Goal: Transaction & Acquisition: Purchase product/service

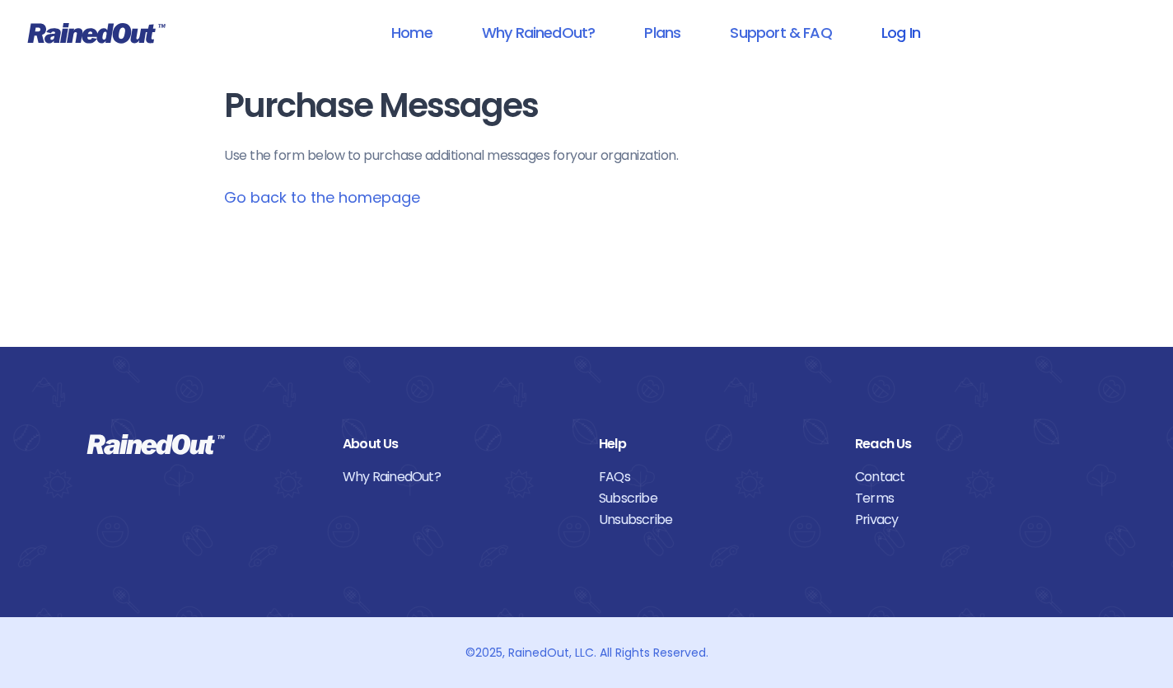
click at [902, 37] on link "Log In" at bounding box center [901, 32] width 82 height 37
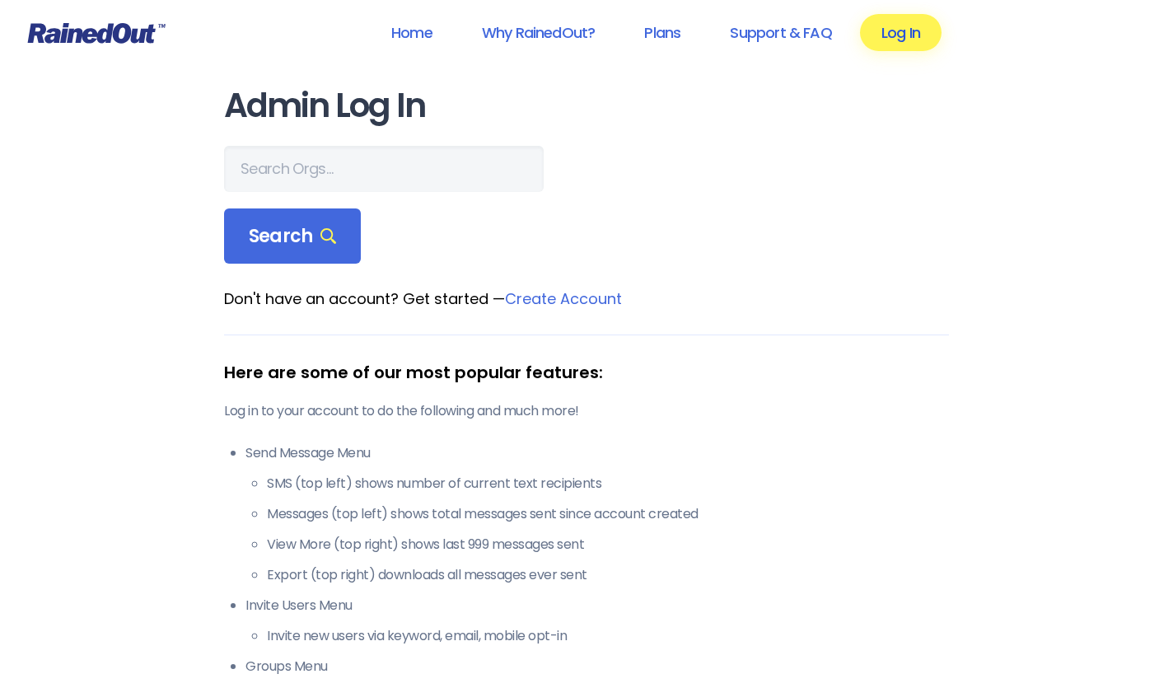
click at [908, 24] on link "Log In" at bounding box center [901, 32] width 82 height 37
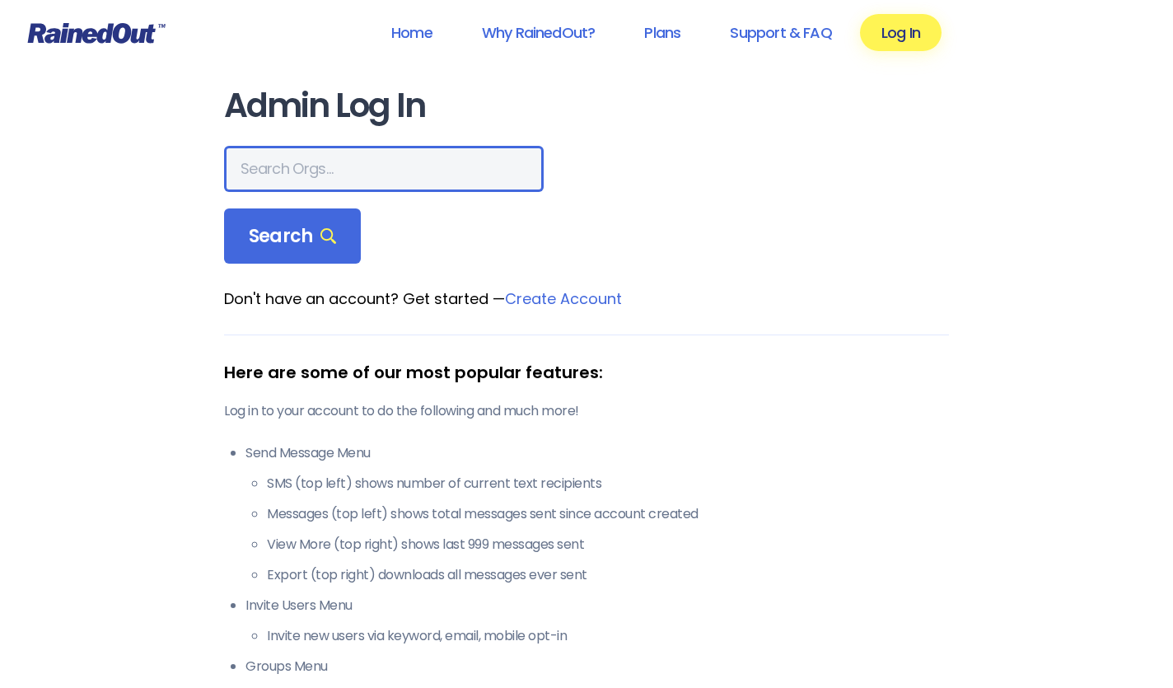
click at [328, 166] on input "text" at bounding box center [384, 169] width 320 height 46
type input "Hear the word"
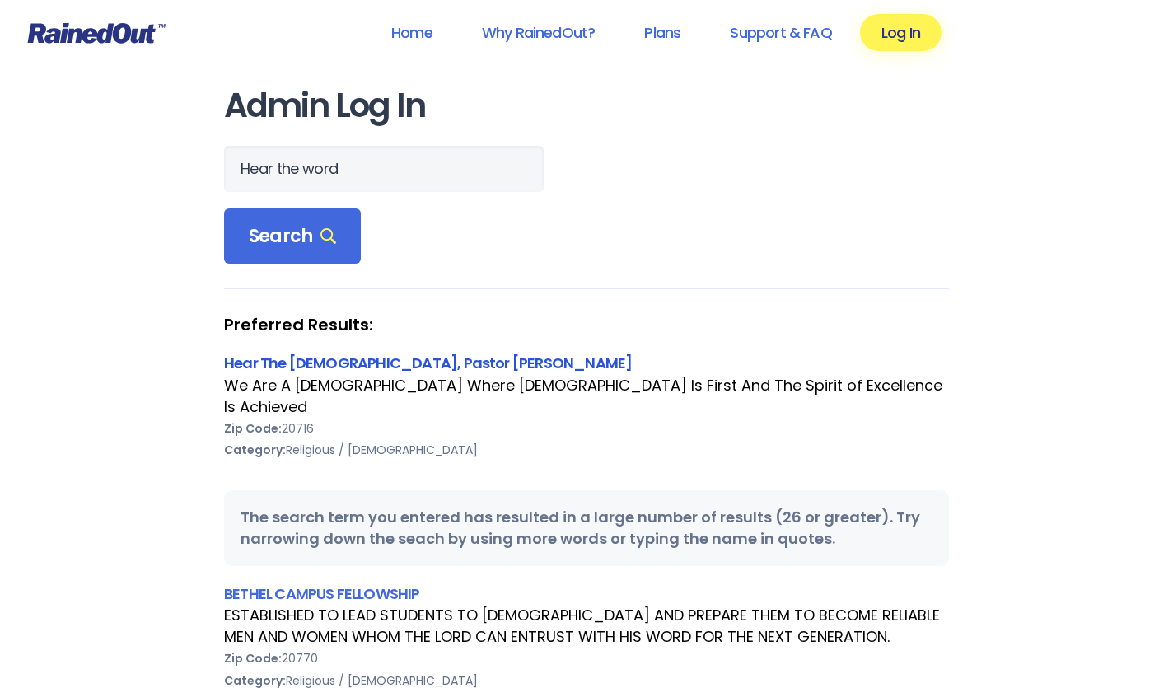
click at [260, 362] on link "Hear The [DEMOGRAPHIC_DATA], Pastor [PERSON_NAME]" at bounding box center [428, 363] width 408 height 21
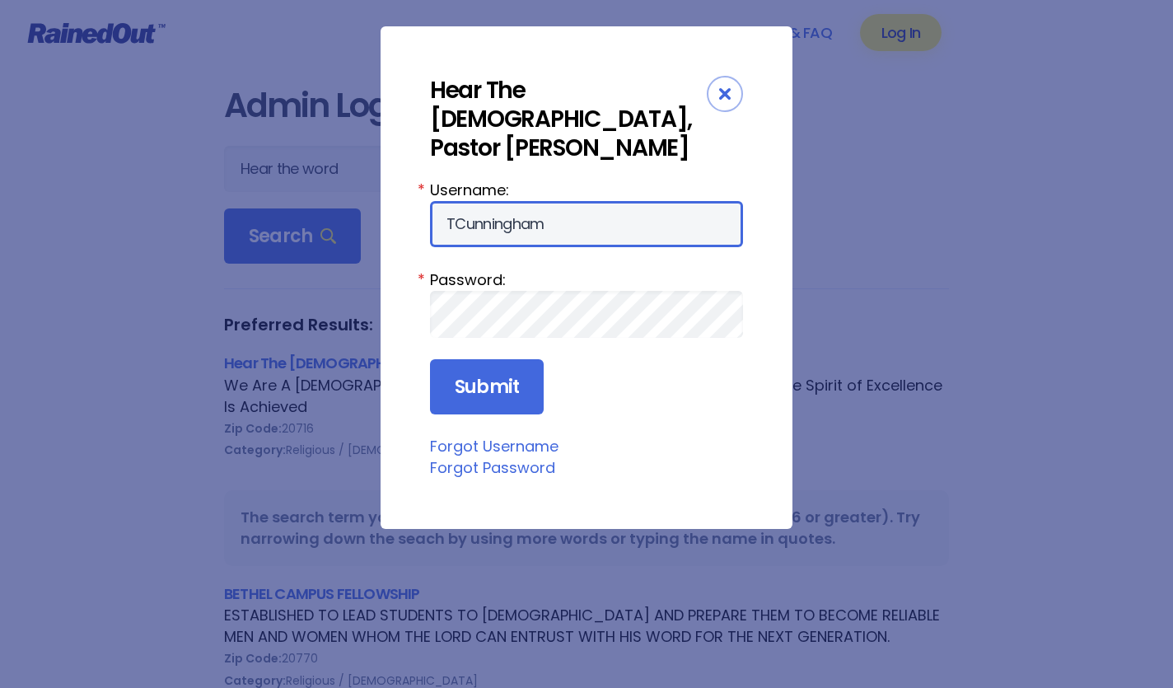
type input "TCunningham"
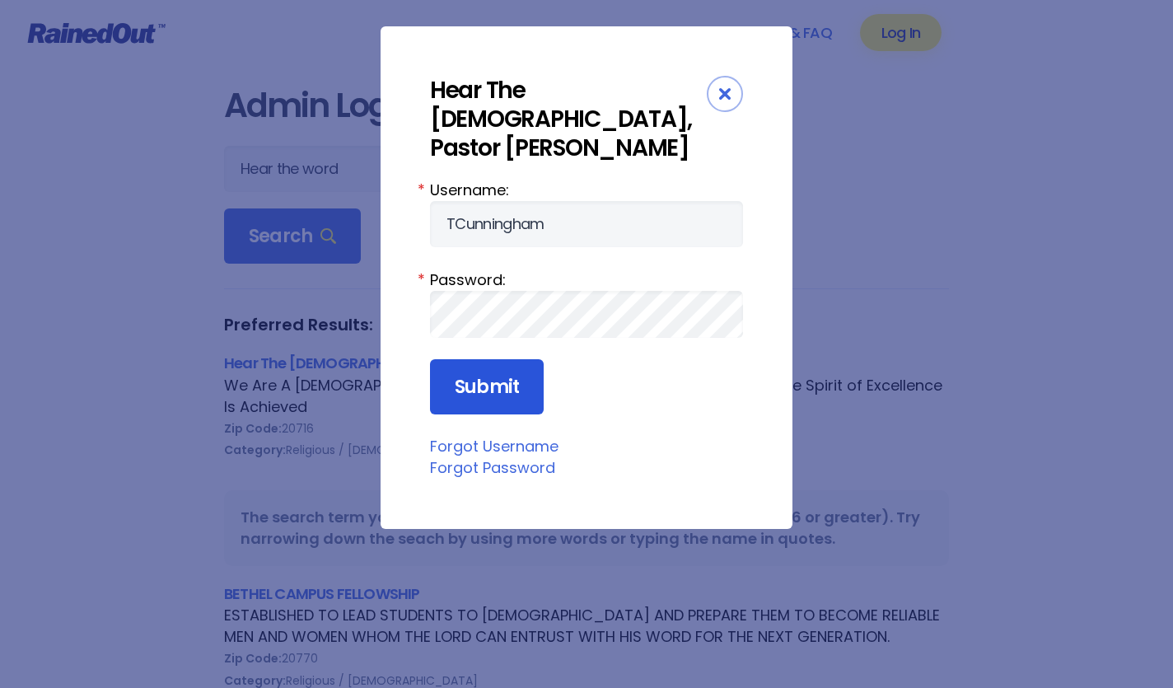
click at [462, 384] on input "Submit" at bounding box center [487, 387] width 114 height 56
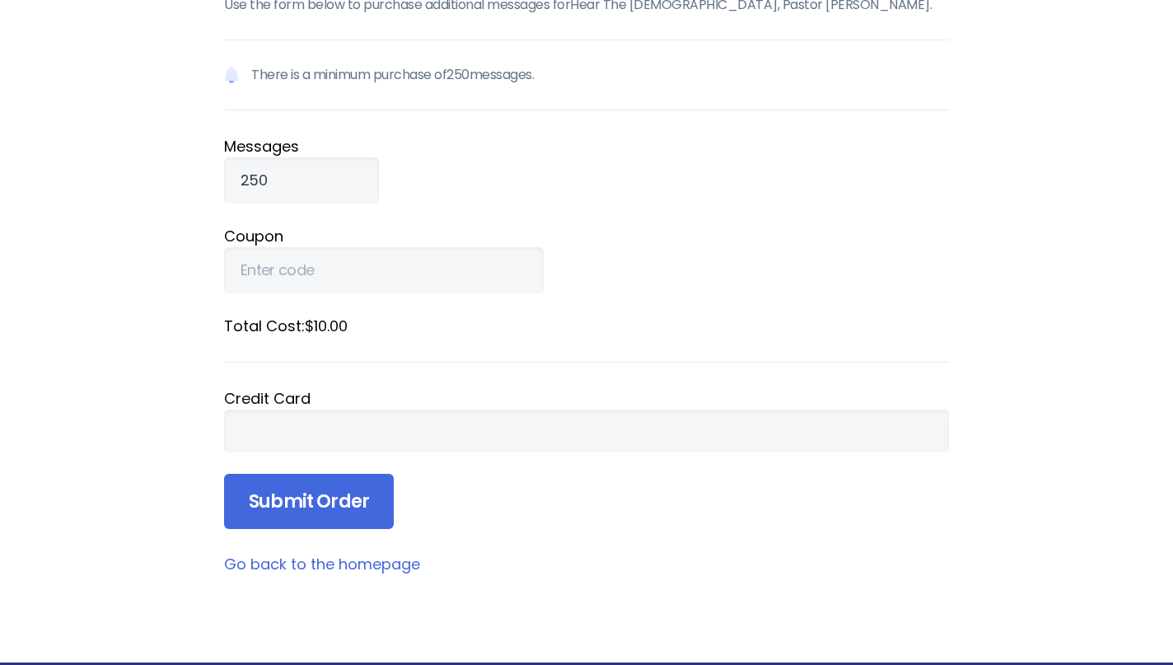
scroll to position [152, 0]
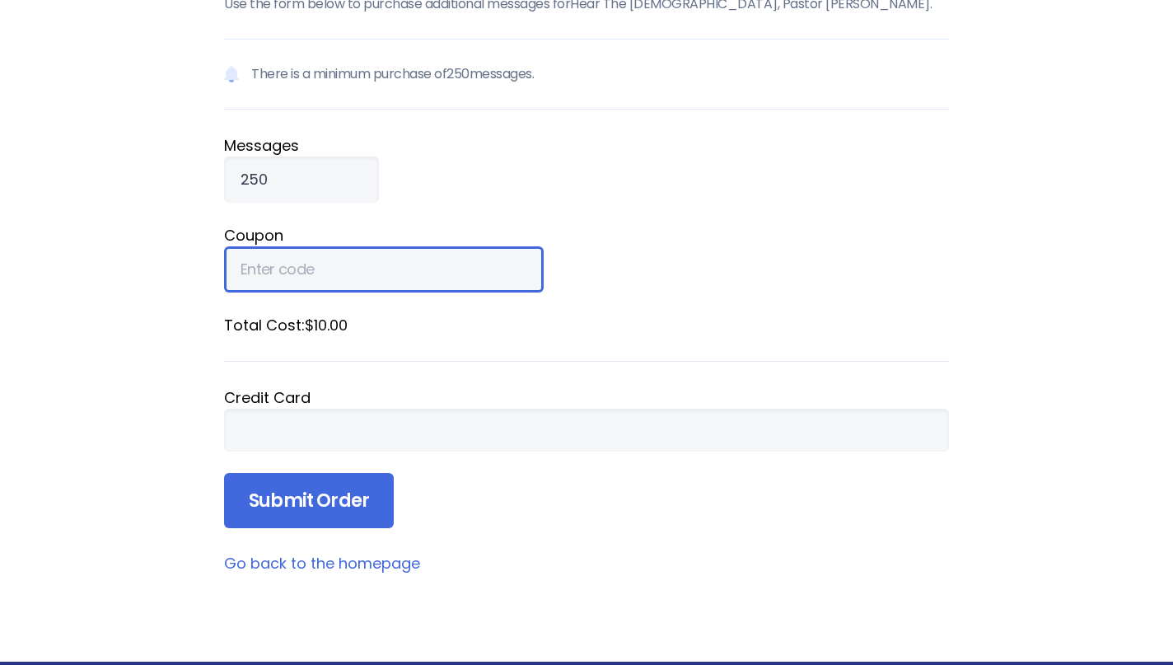
click at [260, 286] on input "Coupon" at bounding box center [384, 269] width 320 height 46
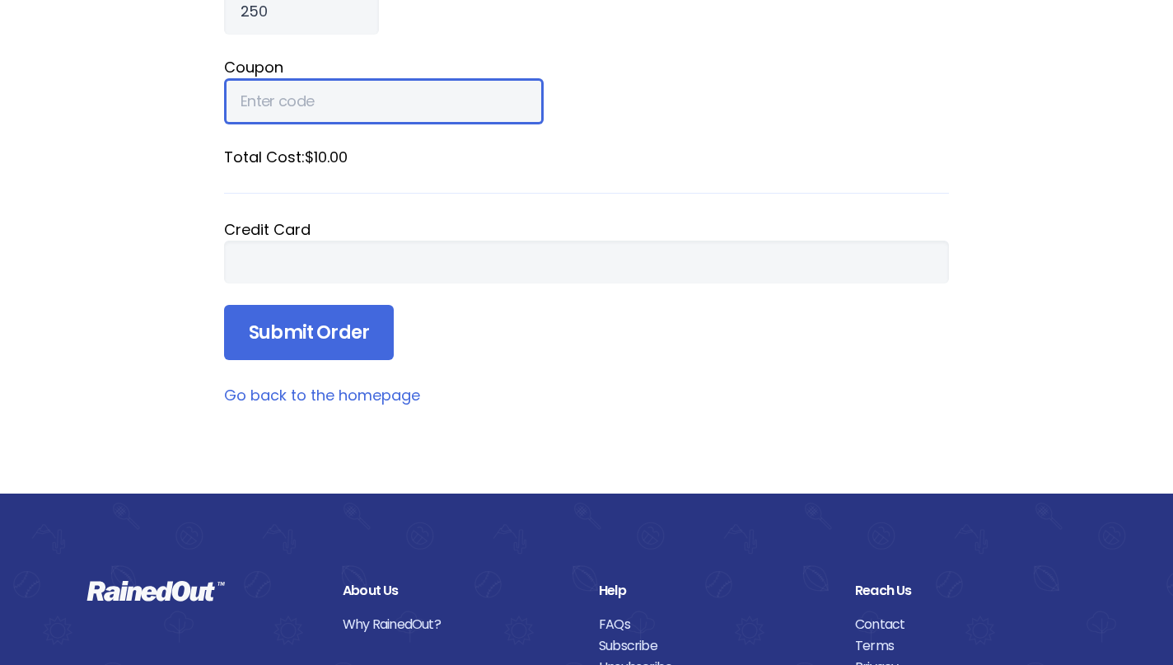
scroll to position [330, 0]
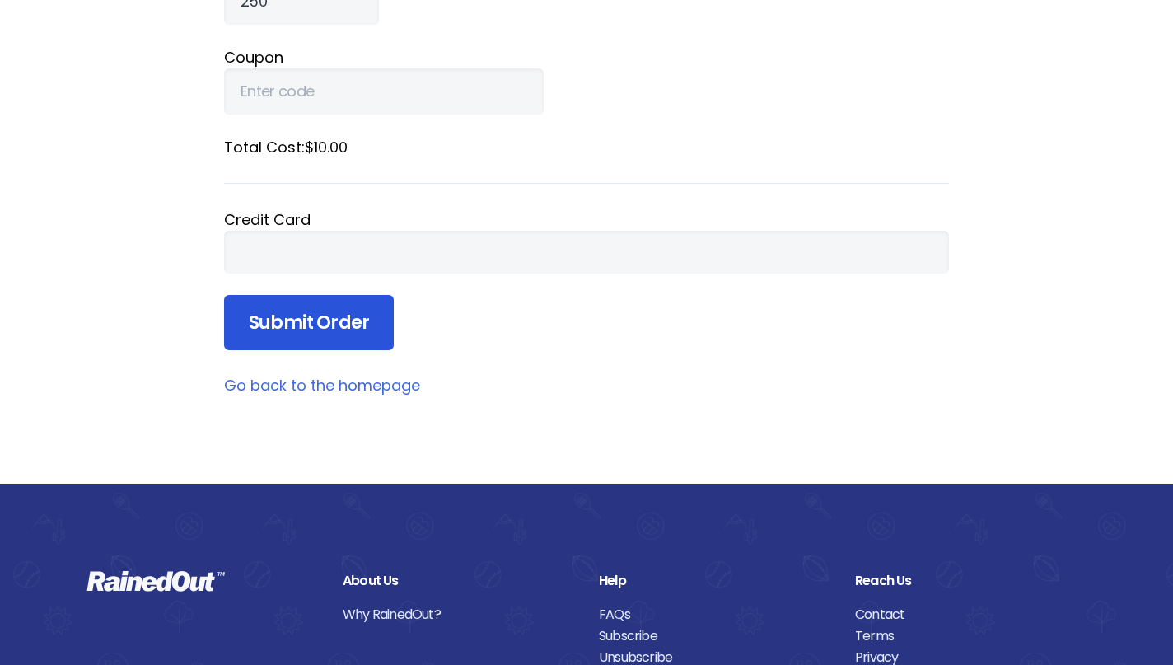
click at [377, 312] on input "Submit Order" at bounding box center [309, 323] width 170 height 56
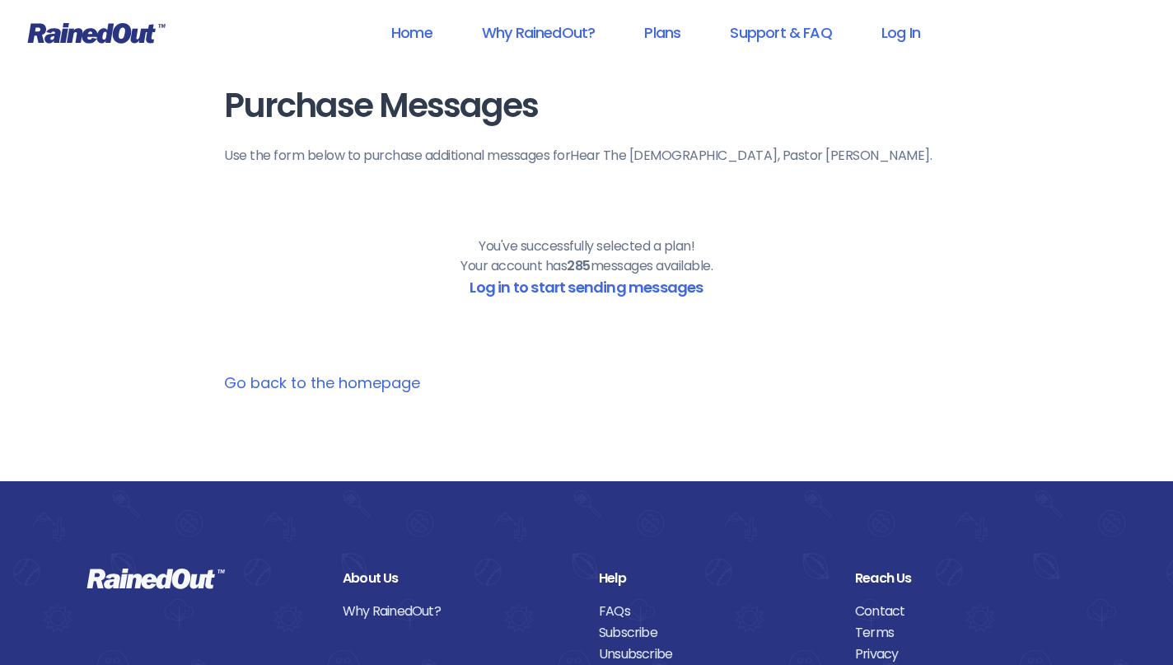
scroll to position [0, 0]
click at [412, 33] on link "Home" at bounding box center [412, 32] width 84 height 37
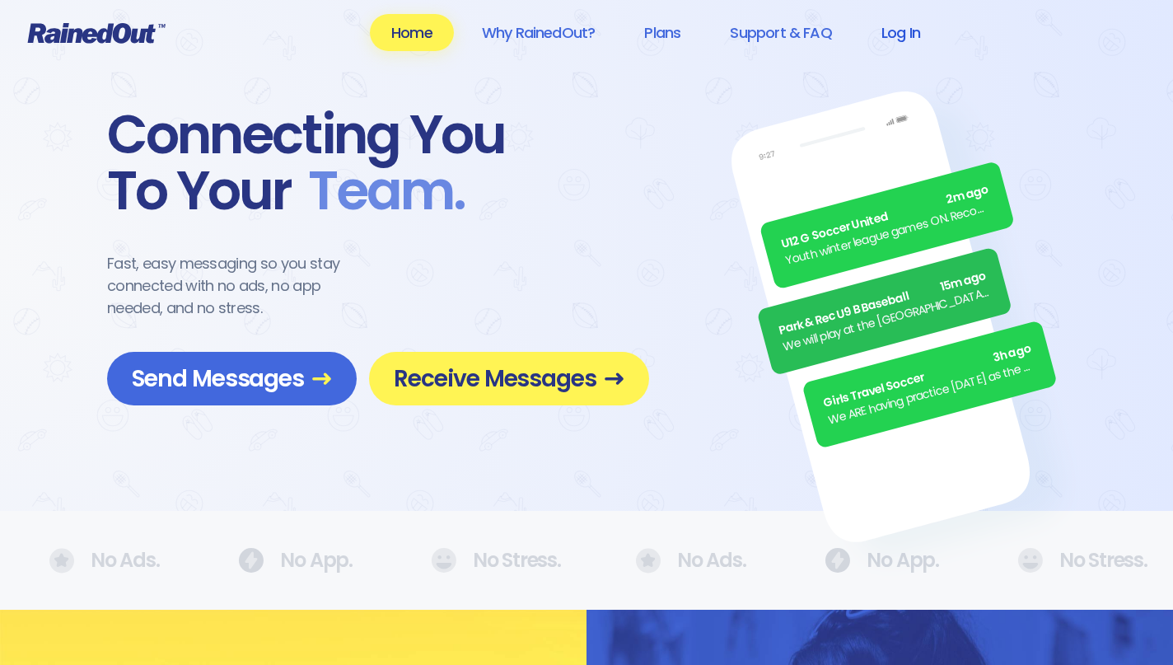
click at [907, 28] on link "Log In" at bounding box center [901, 32] width 82 height 37
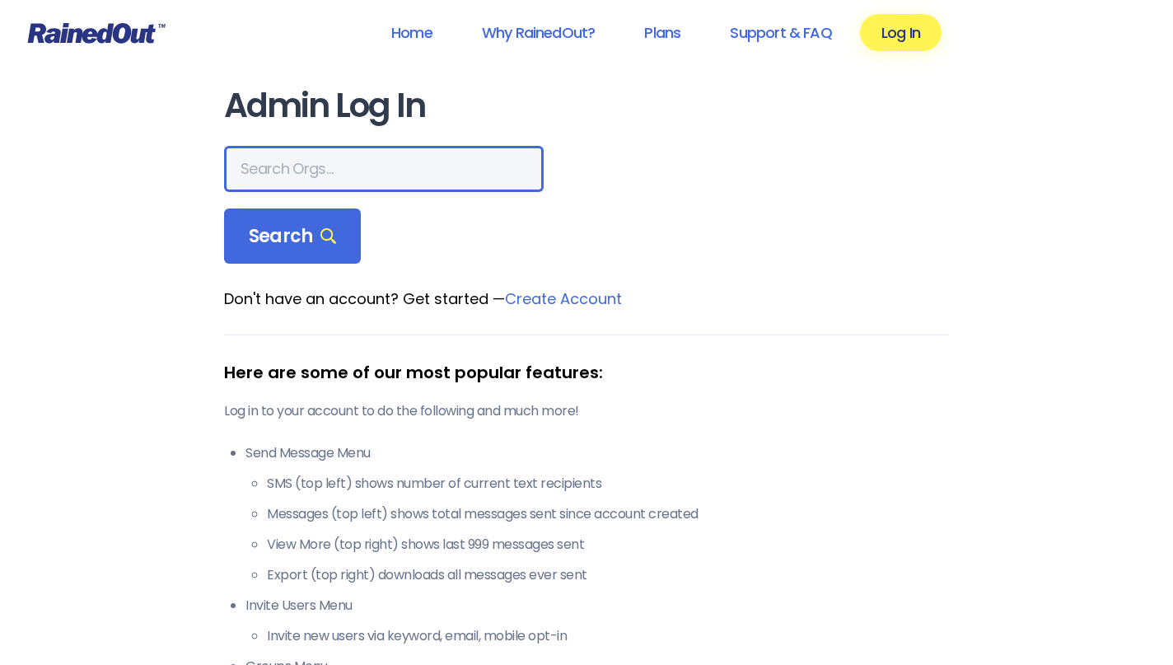
click at [363, 165] on input "text" at bounding box center [384, 169] width 320 height 46
type input "hear the word"
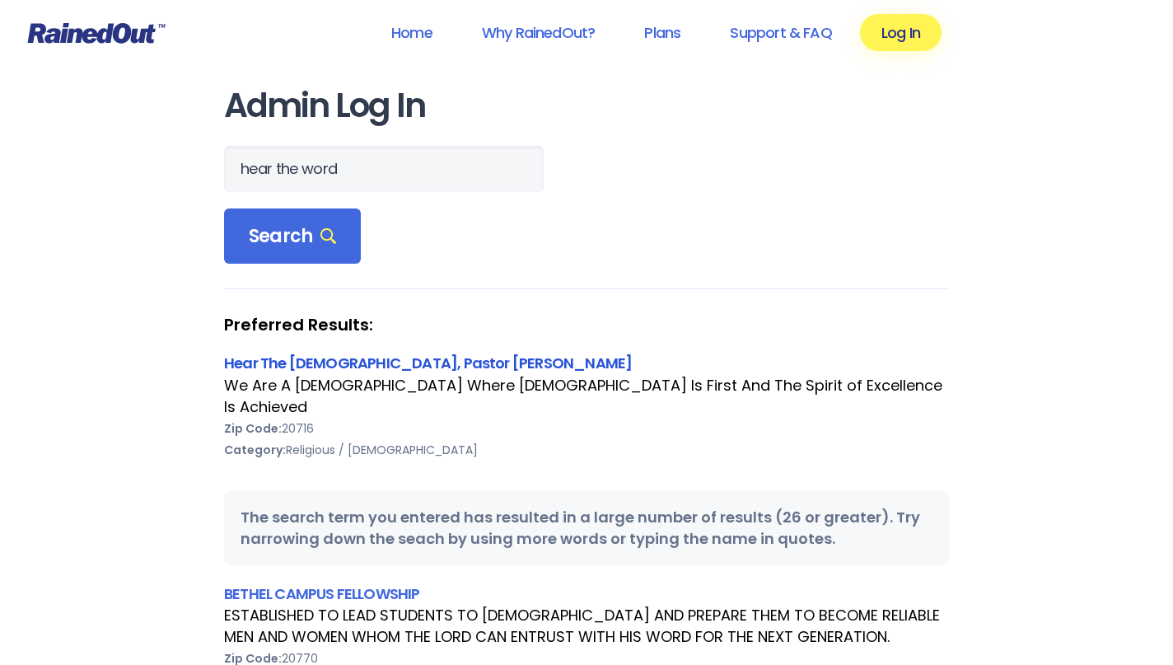
click at [238, 360] on link "Hear The [DEMOGRAPHIC_DATA], Pastor [PERSON_NAME]" at bounding box center [428, 363] width 408 height 21
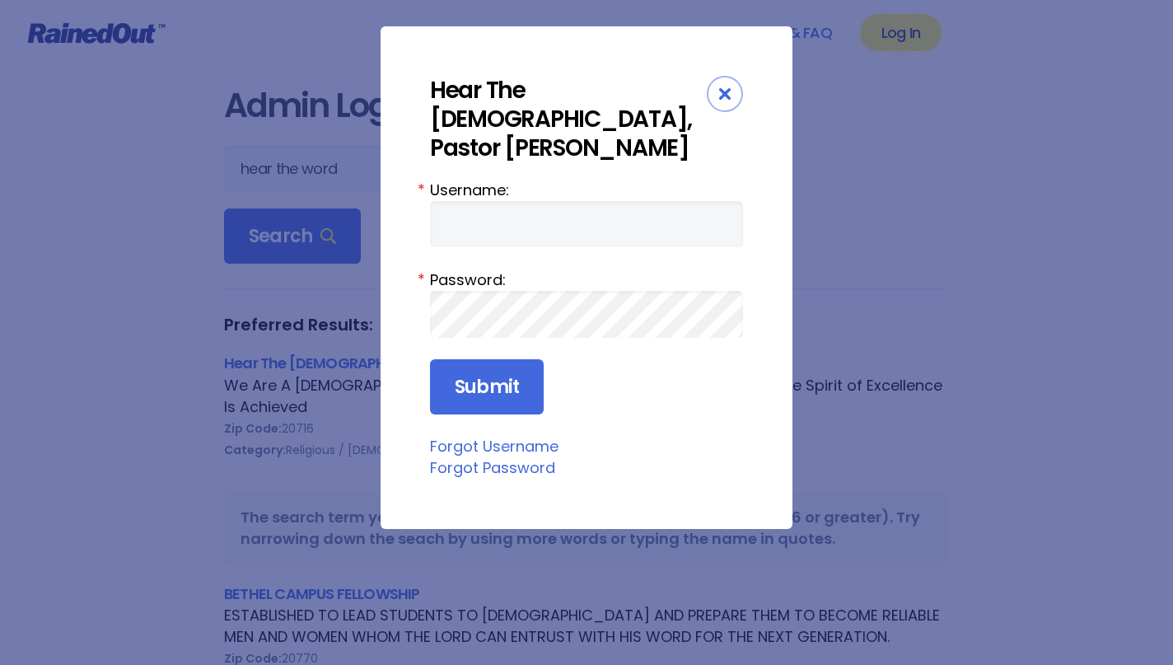
click at [567, 234] on input "Username:" at bounding box center [586, 224] width 313 height 46
type input "TCunningham"
click at [479, 387] on input "Submit" at bounding box center [487, 387] width 114 height 56
